Goal: Task Accomplishment & Management: Manage account settings

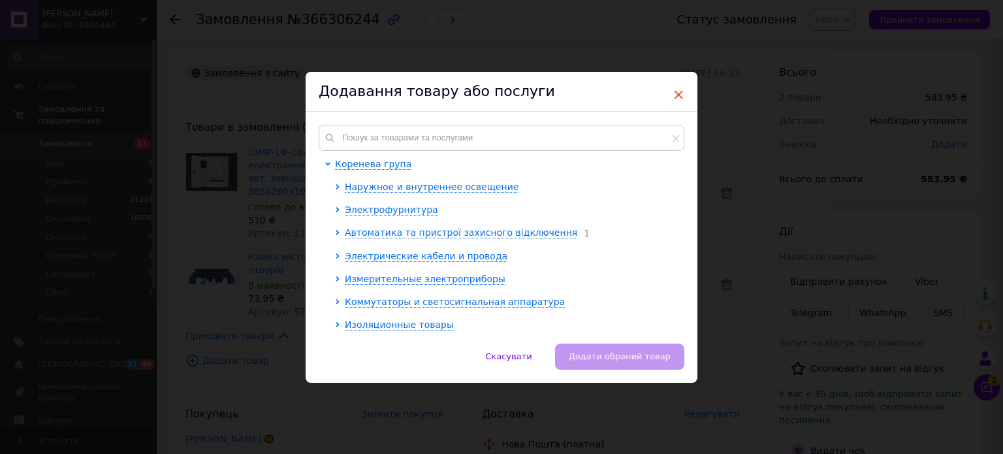
click at [677, 94] on span "×" at bounding box center [678, 95] width 12 height 22
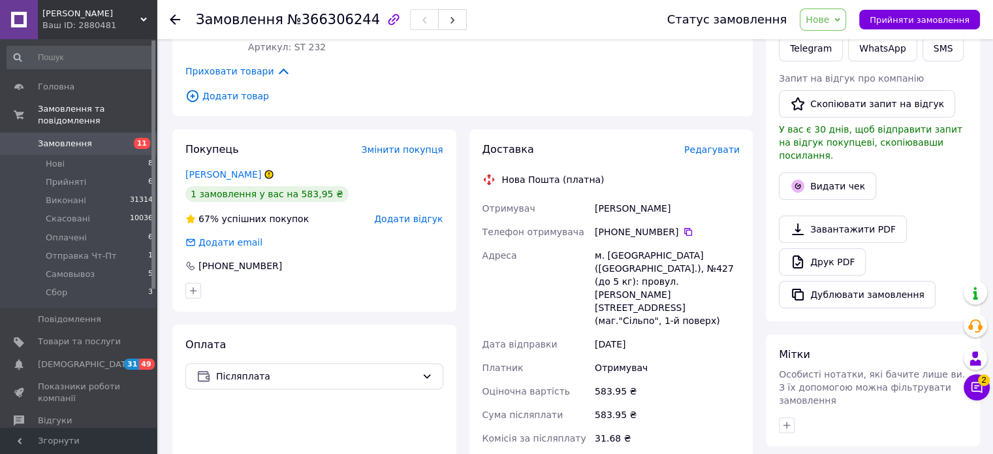
scroll to position [261, 0]
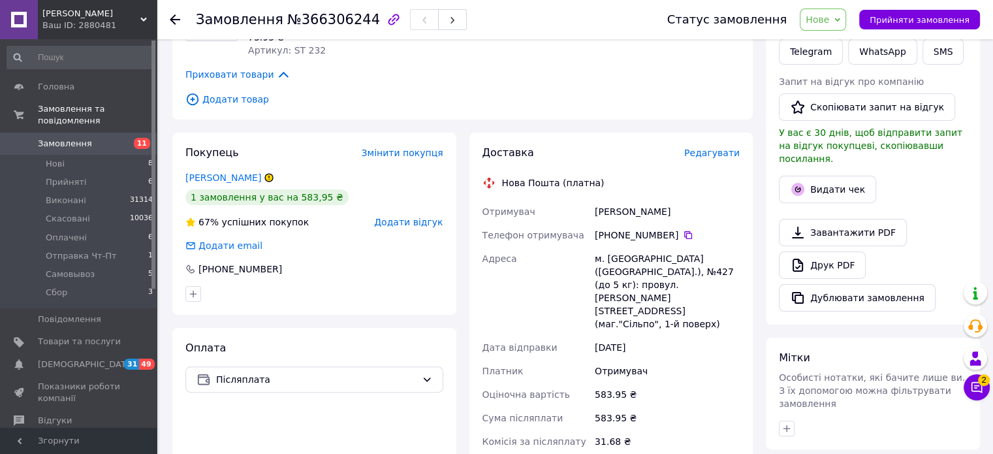
click at [860, 18] on div "Статус замовлення Нове Прийнято Виконано Скасовано Оплачено Отправка Чт-Пт Само…" at bounding box center [817, 19] width 326 height 22
click at [840, 19] on icon at bounding box center [837, 20] width 6 height 6
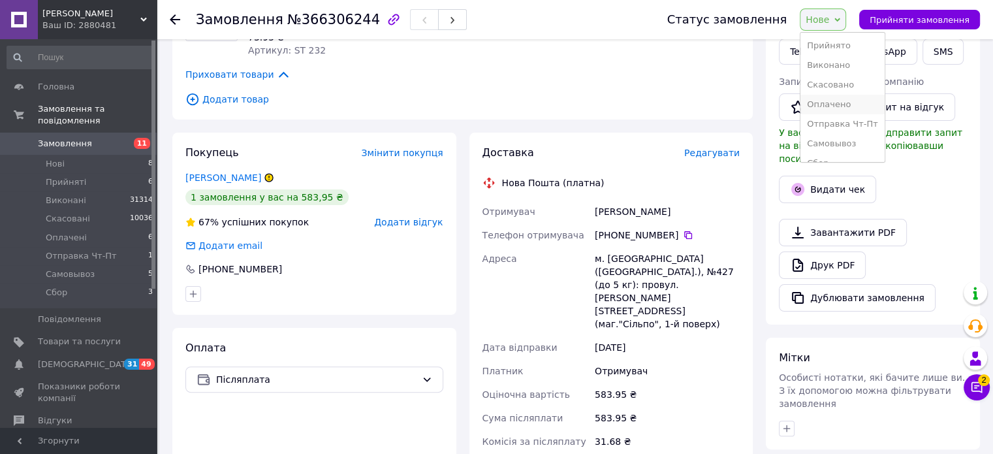
click at [842, 102] on li "Оплачено" at bounding box center [842, 105] width 84 height 20
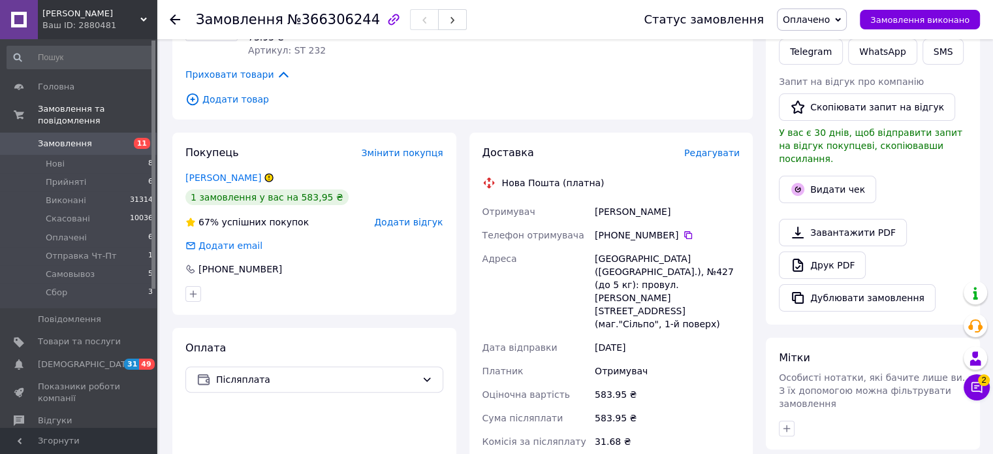
click at [614, 210] on div "[PERSON_NAME]" at bounding box center [667, 211] width 150 height 23
click at [627, 211] on div "[PERSON_NAME]" at bounding box center [667, 211] width 150 height 23
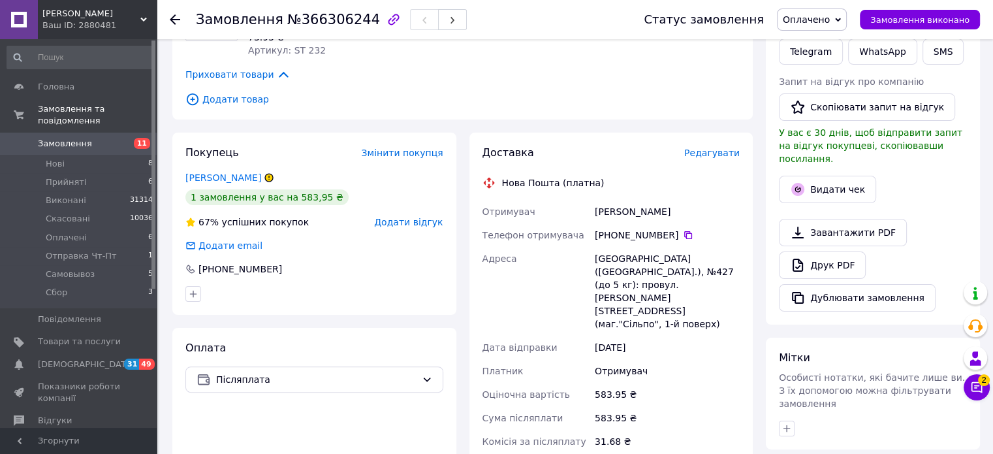
click at [627, 211] on div "[PERSON_NAME]" at bounding box center [667, 211] width 150 height 23
click at [721, 155] on span "Редагувати" at bounding box center [711, 153] width 55 height 10
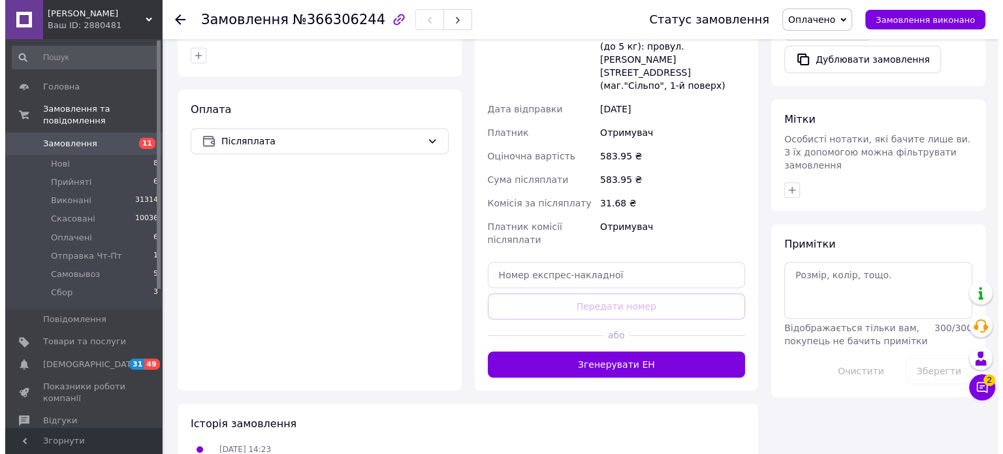
scroll to position [238, 0]
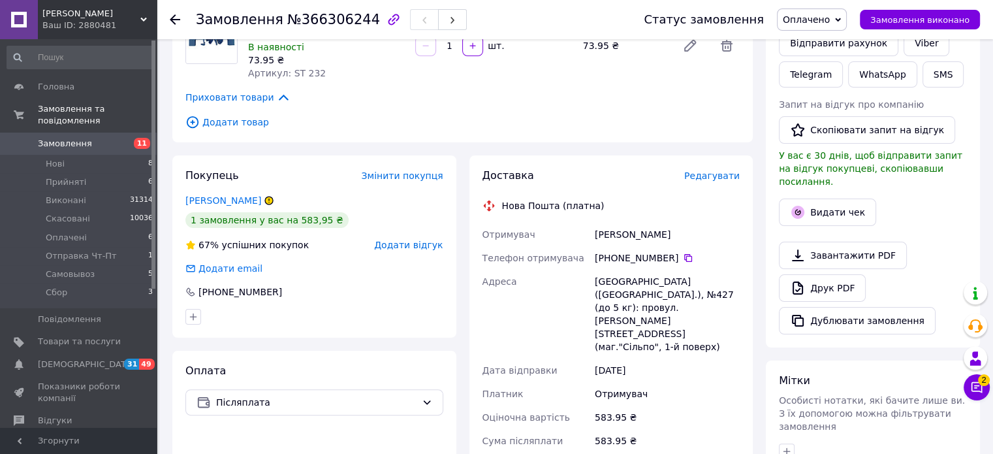
click at [710, 176] on span "Редагувати" at bounding box center [711, 175] width 55 height 10
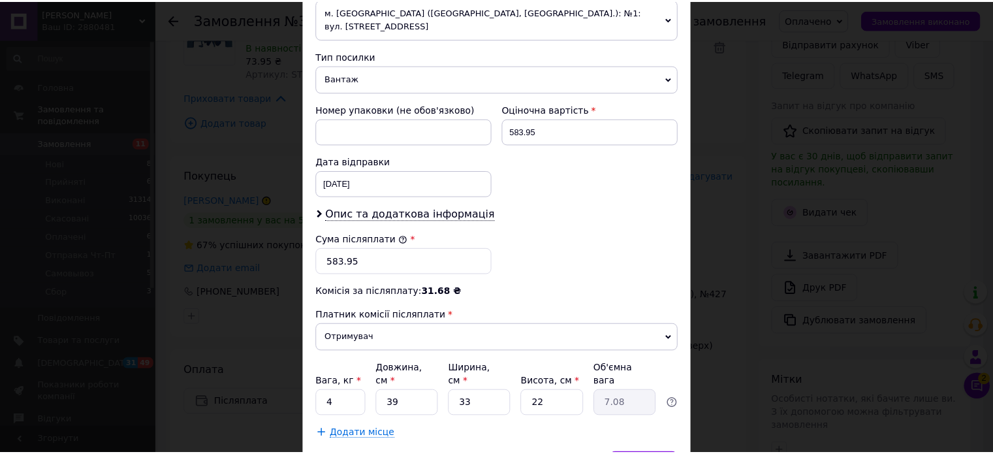
scroll to position [538, 0]
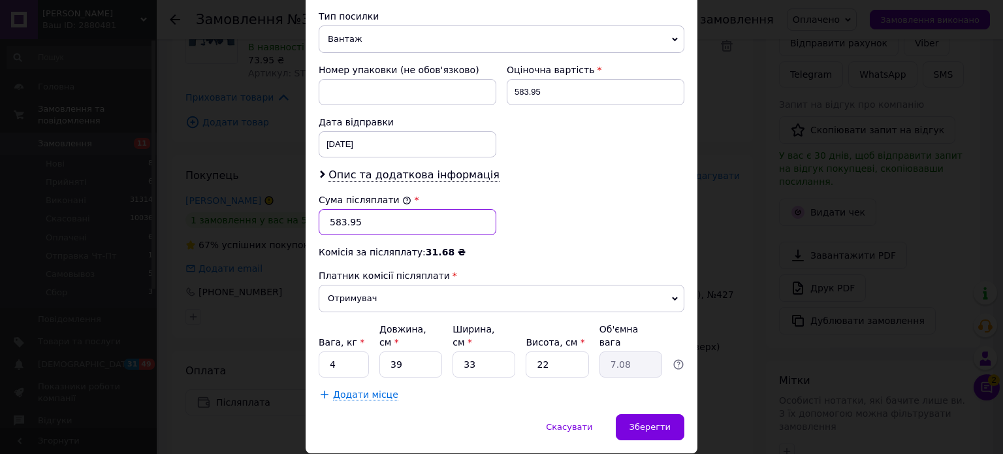
click at [369, 209] on input "583.95" at bounding box center [408, 222] width 178 height 26
type input "584"
click at [649, 422] on span "Зберегти" at bounding box center [649, 427] width 41 height 10
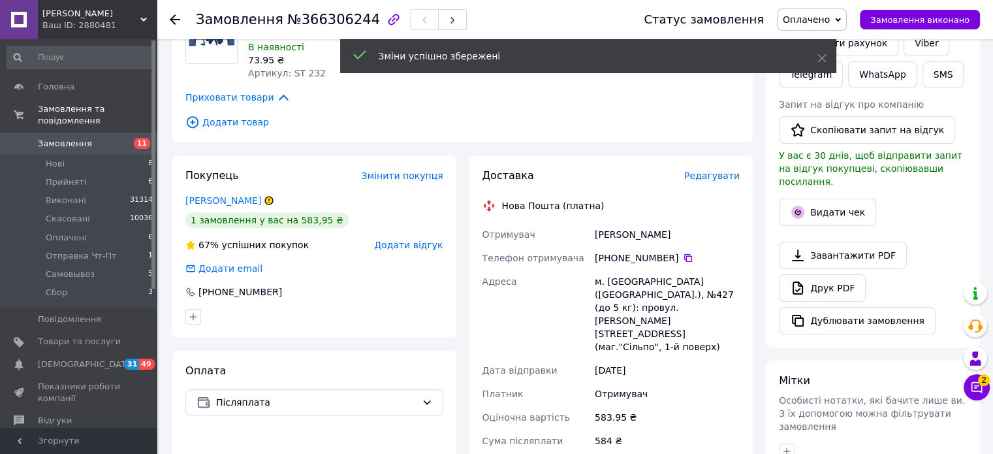
scroll to position [565, 0]
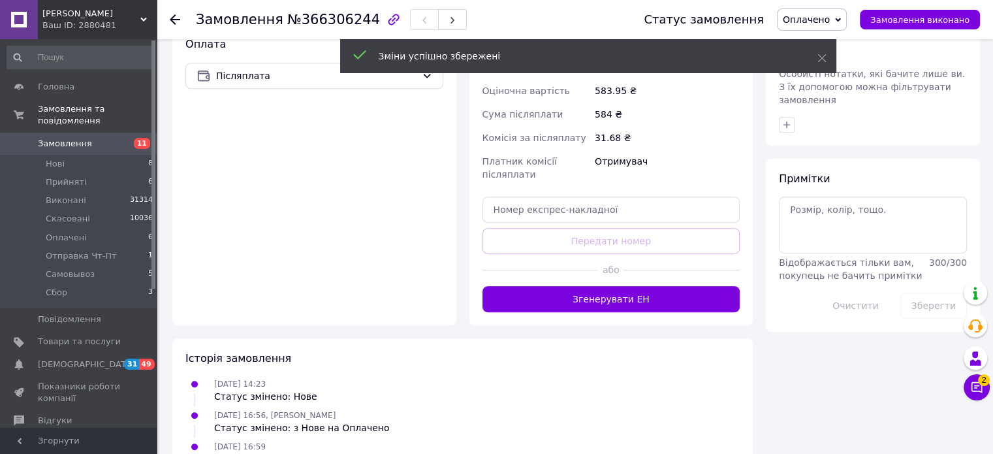
click at [616, 286] on button "Згенерувати ЕН" at bounding box center [611, 299] width 258 height 26
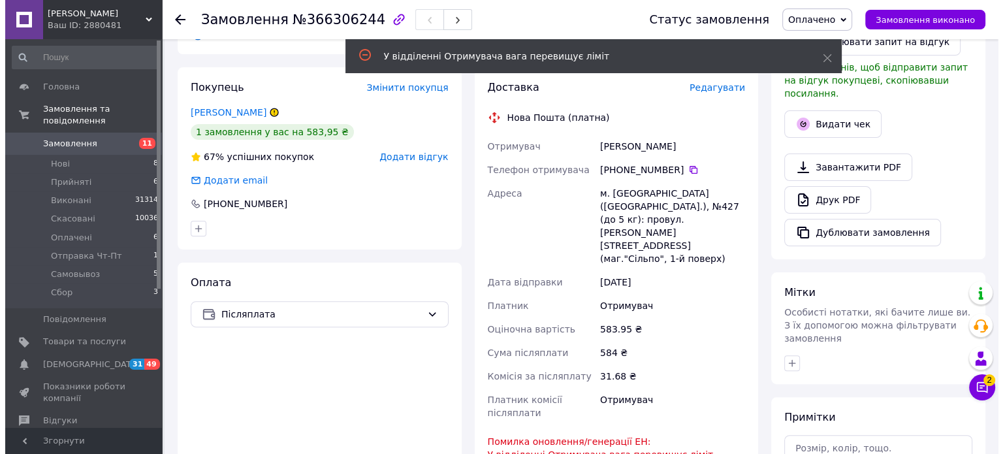
scroll to position [304, 0]
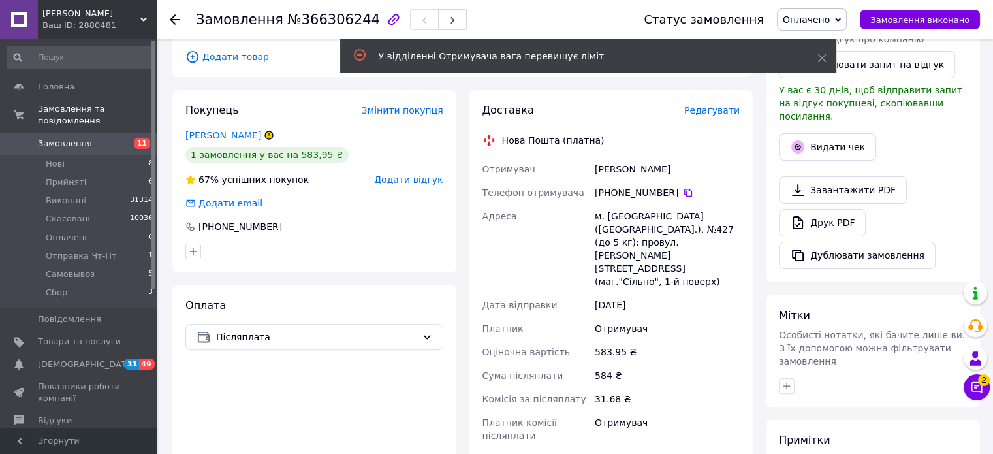
click at [718, 108] on span "Редагувати" at bounding box center [711, 110] width 55 height 10
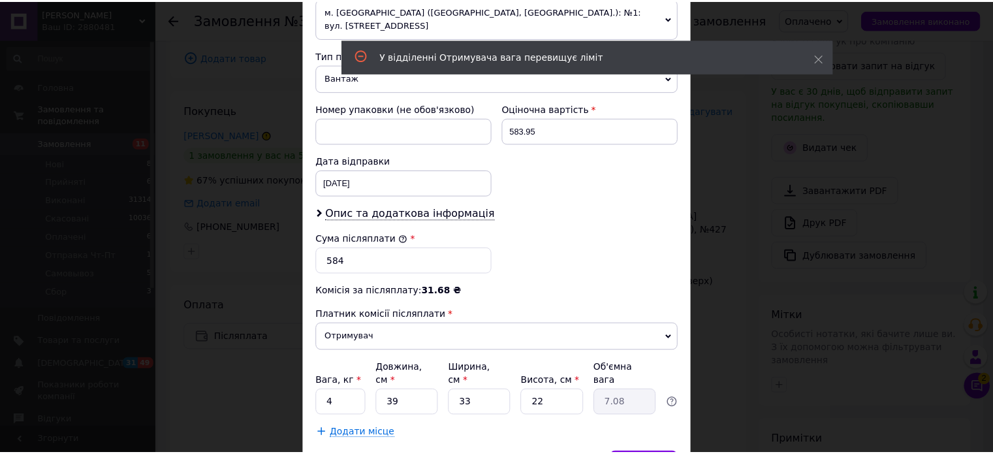
scroll to position [522, 0]
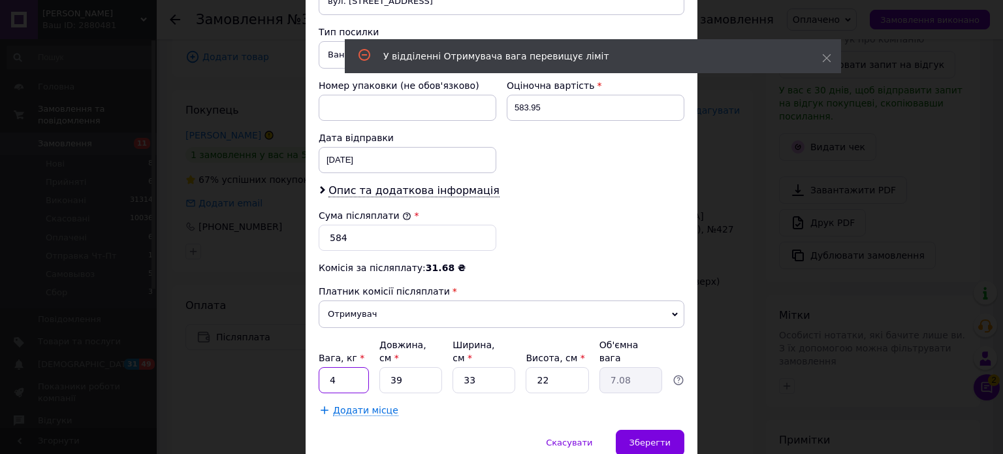
click at [346, 367] on input "4" at bounding box center [344, 380] width 50 height 26
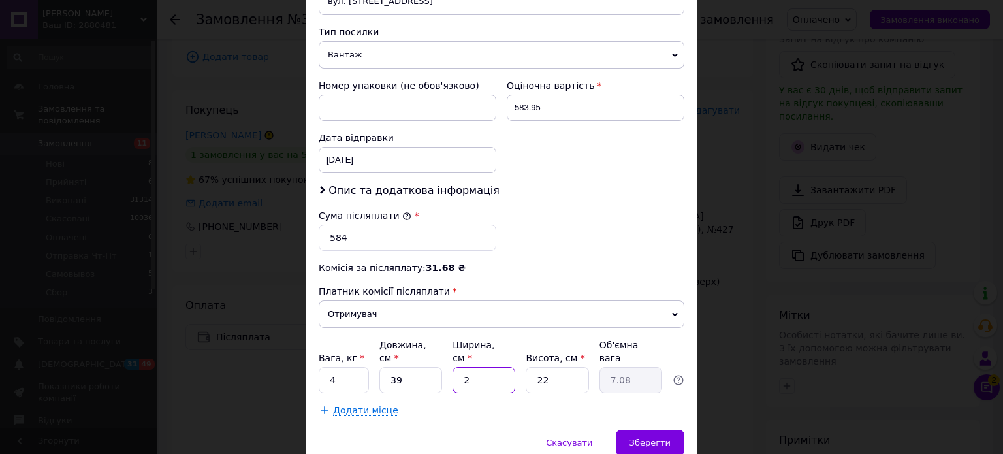
type input "26"
type input "5.58"
type input "26"
type input "1"
type input "0.25"
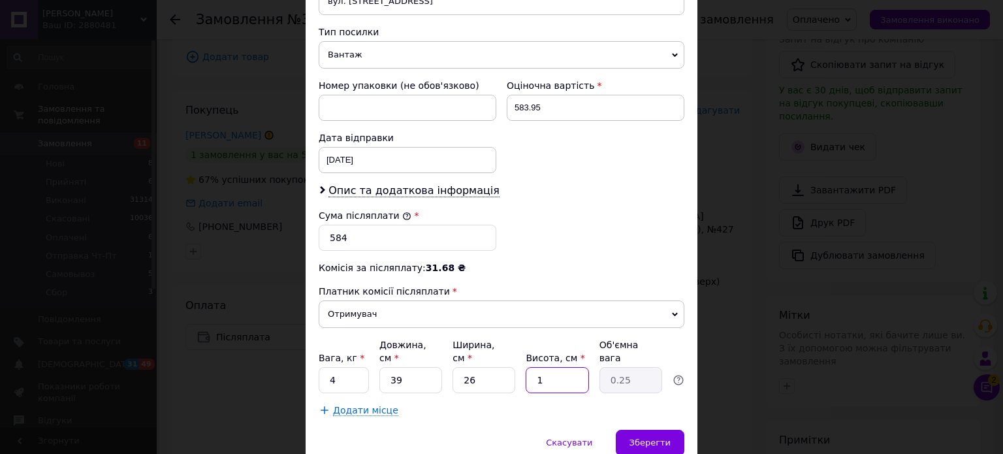
type input "12"
type input "3.04"
type input "12"
click at [636, 437] on span "Зберегти" at bounding box center [649, 442] width 41 height 10
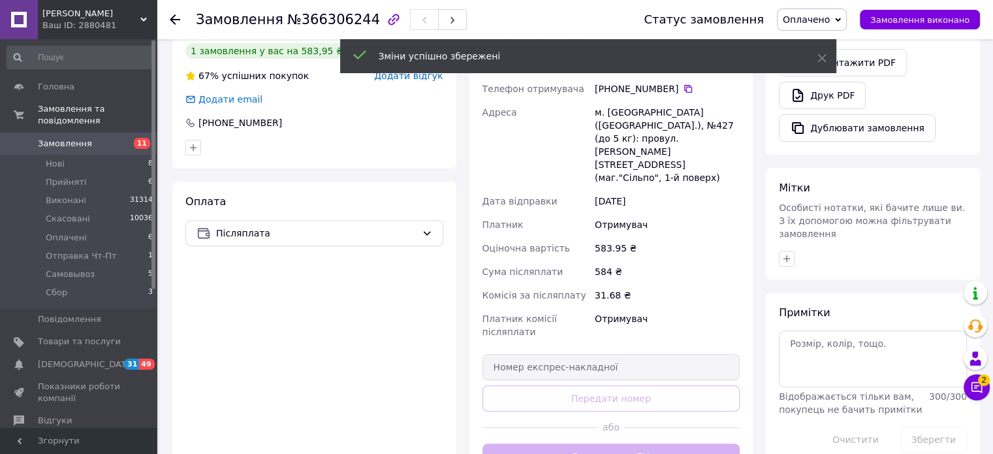
scroll to position [565, 0]
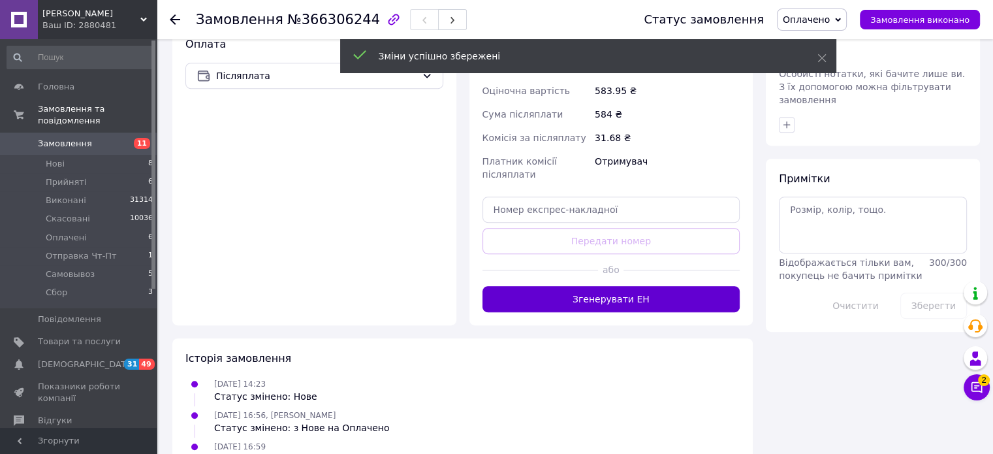
click at [638, 286] on button "Згенерувати ЕН" at bounding box center [611, 299] width 258 height 26
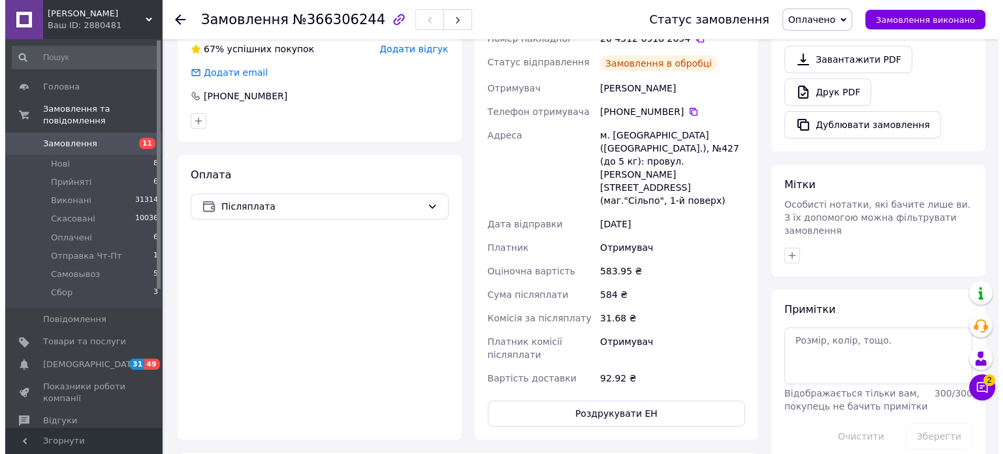
scroll to position [238, 0]
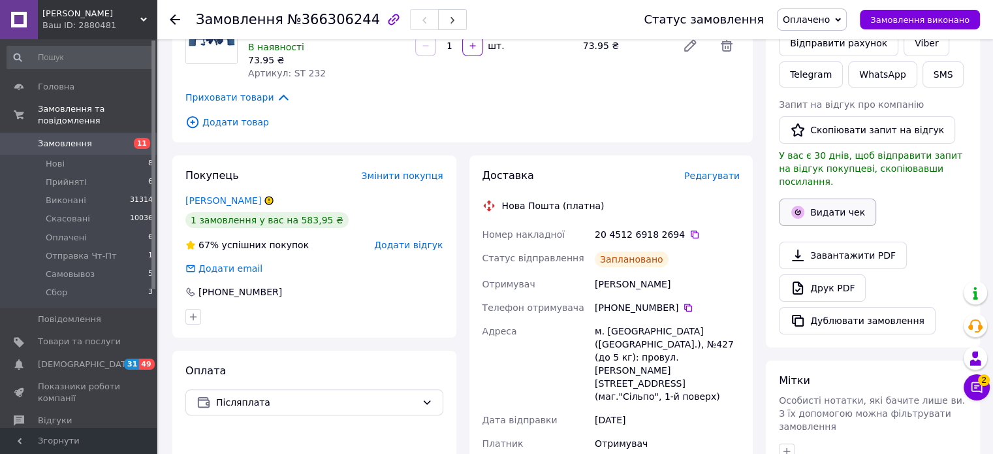
click at [834, 198] on button "Видати чек" at bounding box center [827, 211] width 97 height 27
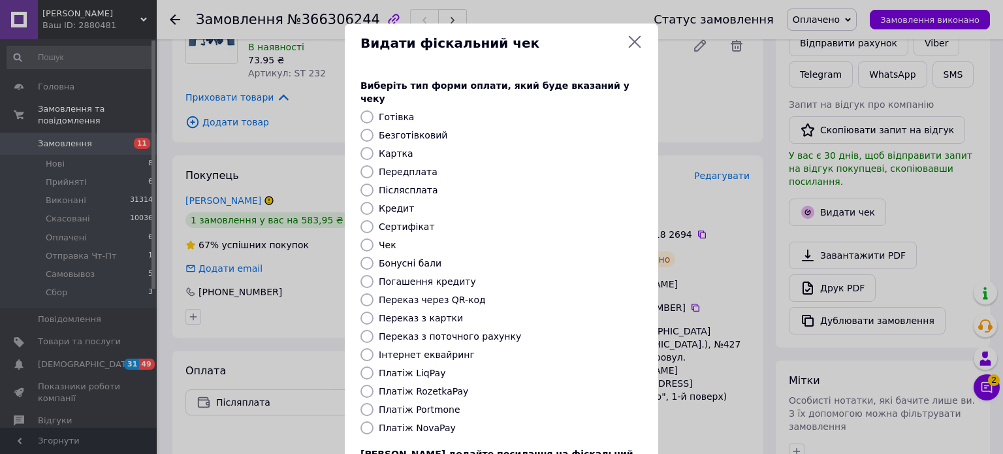
click at [361, 183] on input "Післясплата" at bounding box center [366, 189] width 13 height 13
radio input "true"
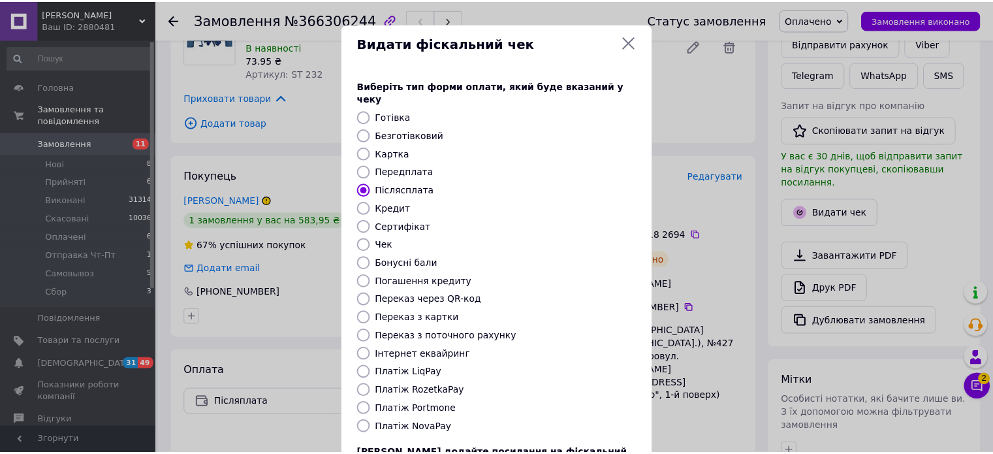
scroll to position [106, 0]
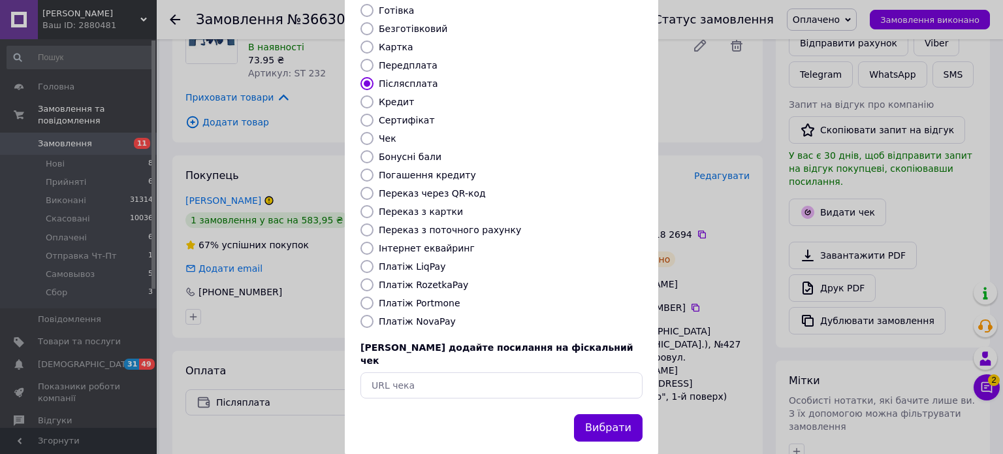
click at [630, 414] on button "Вибрати" at bounding box center [608, 428] width 69 height 28
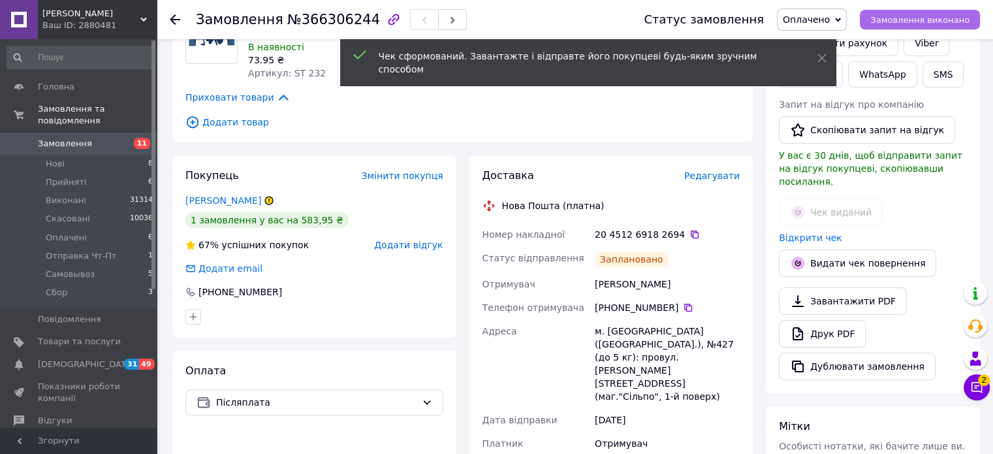
click at [928, 18] on span "Замовлення виконано" at bounding box center [919, 20] width 99 height 10
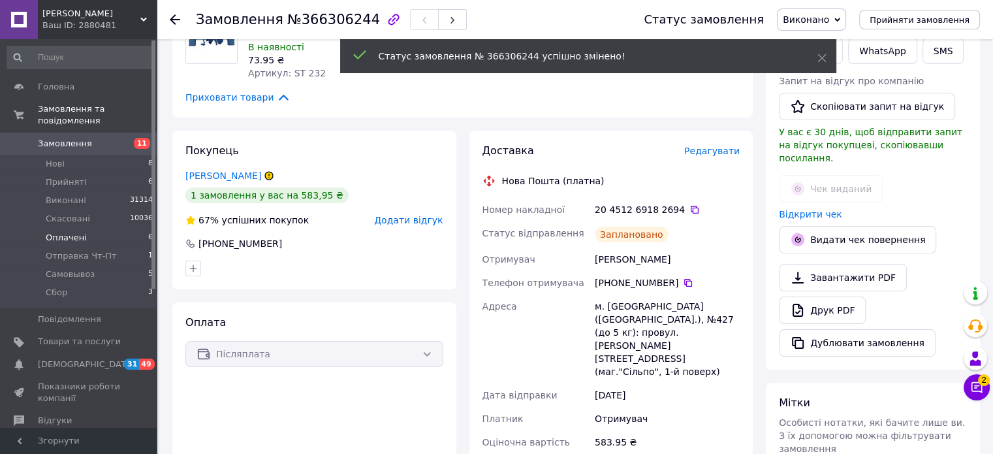
click at [71, 232] on span "Оплачені" at bounding box center [66, 238] width 41 height 12
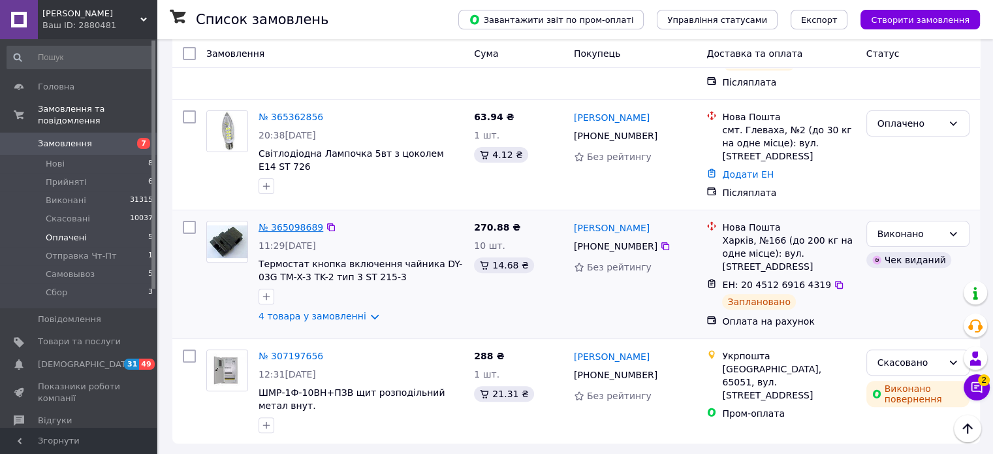
scroll to position [365, 0]
